Goal: Information Seeking & Learning: Learn about a topic

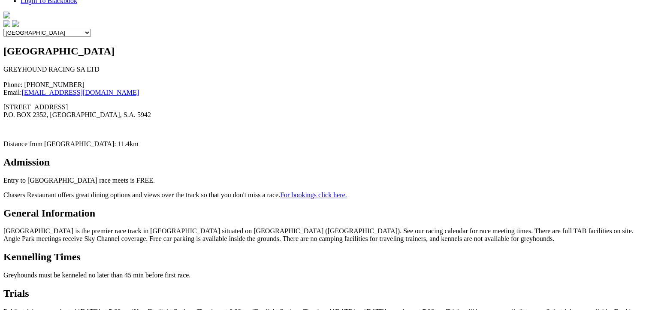
scroll to position [343, 0]
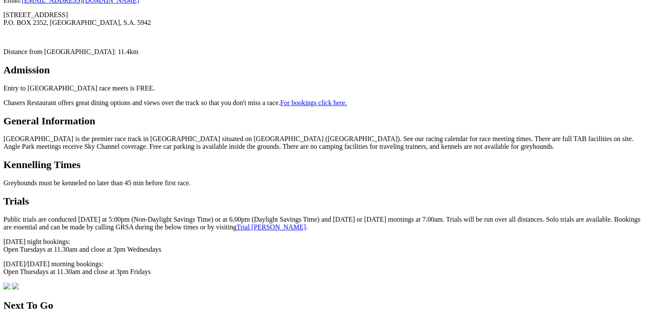
click at [236, 224] on link "Trial Booker" at bounding box center [271, 227] width 70 height 7
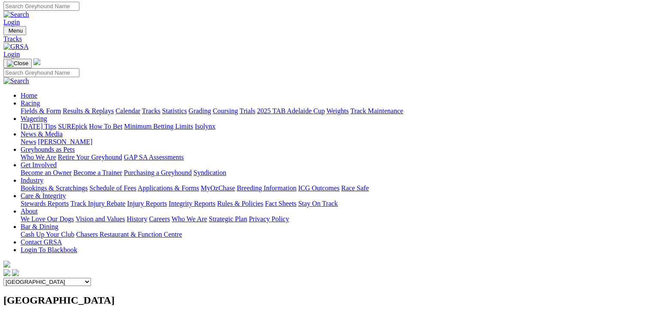
scroll to position [0, 0]
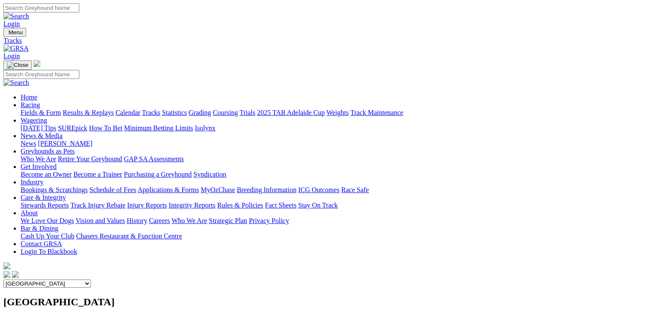
click at [140, 109] on link "Calendar" at bounding box center [127, 112] width 25 height 7
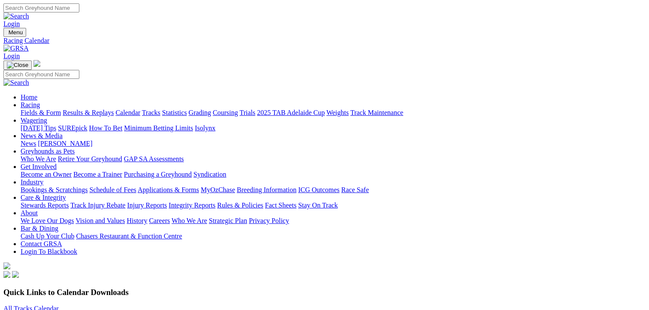
click at [140, 109] on link "Calendar" at bounding box center [127, 112] width 25 height 7
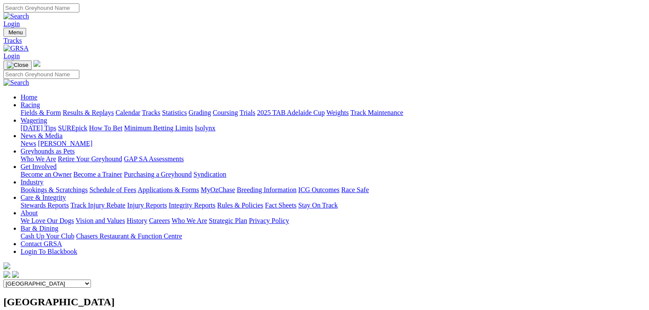
click at [91, 280] on select "Angle Park Gawler Mount Gambier Murray Bridge Virginia GOTBA Coursing" at bounding box center [47, 284] width 88 height 8
click at [140, 109] on link "Calendar" at bounding box center [127, 112] width 25 height 7
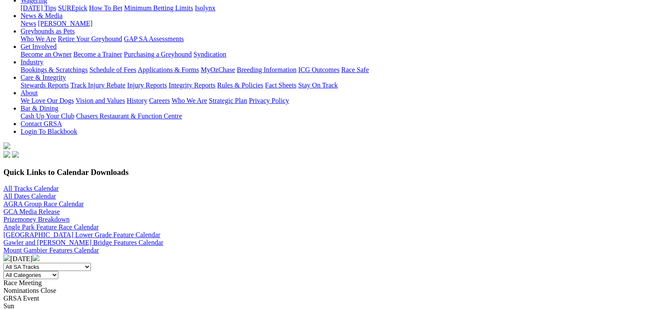
scroll to position [137, 0]
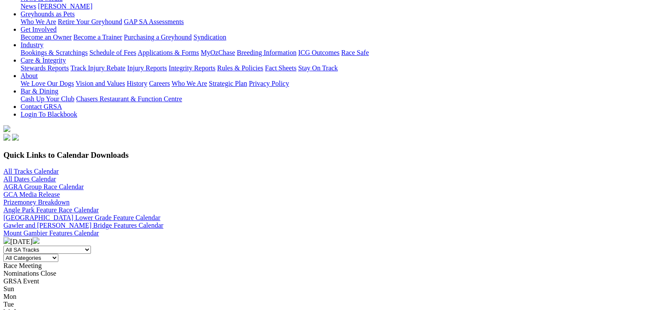
click at [39, 237] on img at bounding box center [36, 240] width 7 height 7
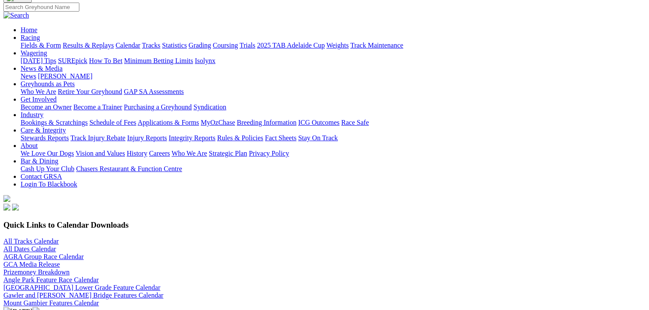
scroll to position [69, 0]
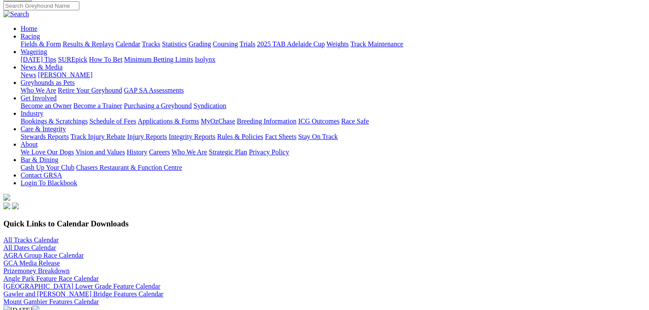
click at [99, 275] on link "Angle Park Feature Race Calendar" at bounding box center [50, 278] width 95 height 7
